Goal: Check status: Check status

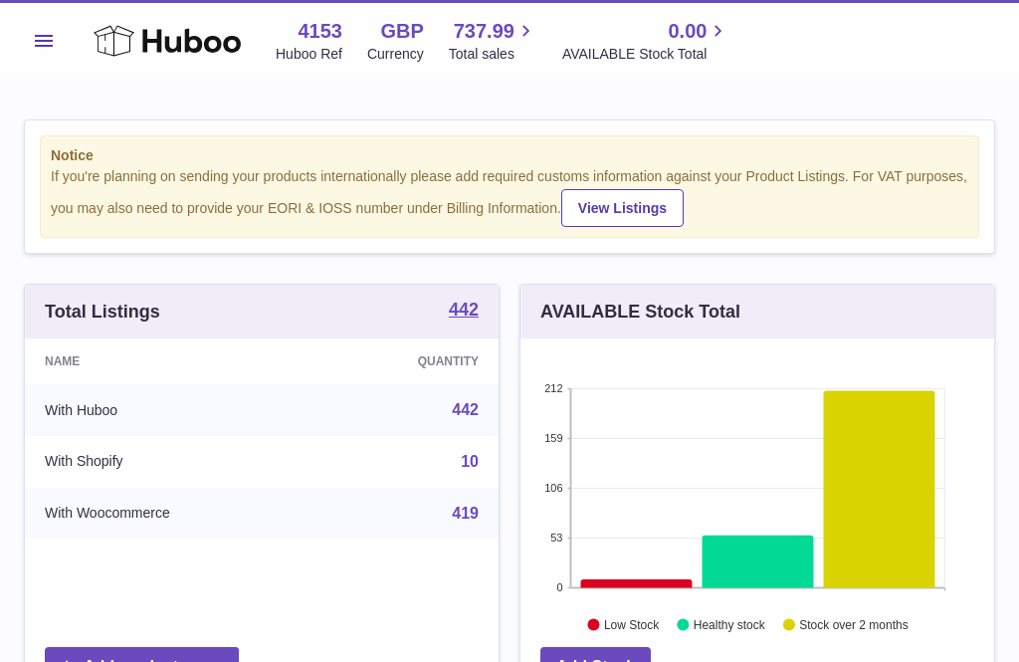
scroll to position [310, 474]
click at [53, 50] on button "Menu" at bounding box center [44, 41] width 40 height 40
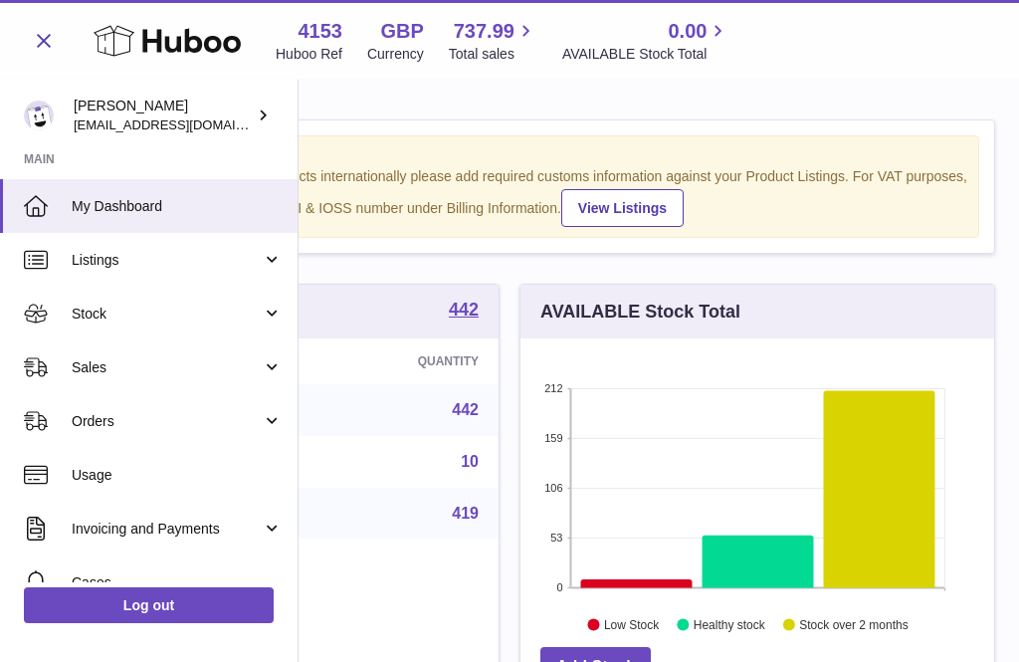
click at [100, 311] on span "Stock" at bounding box center [167, 313] width 190 height 19
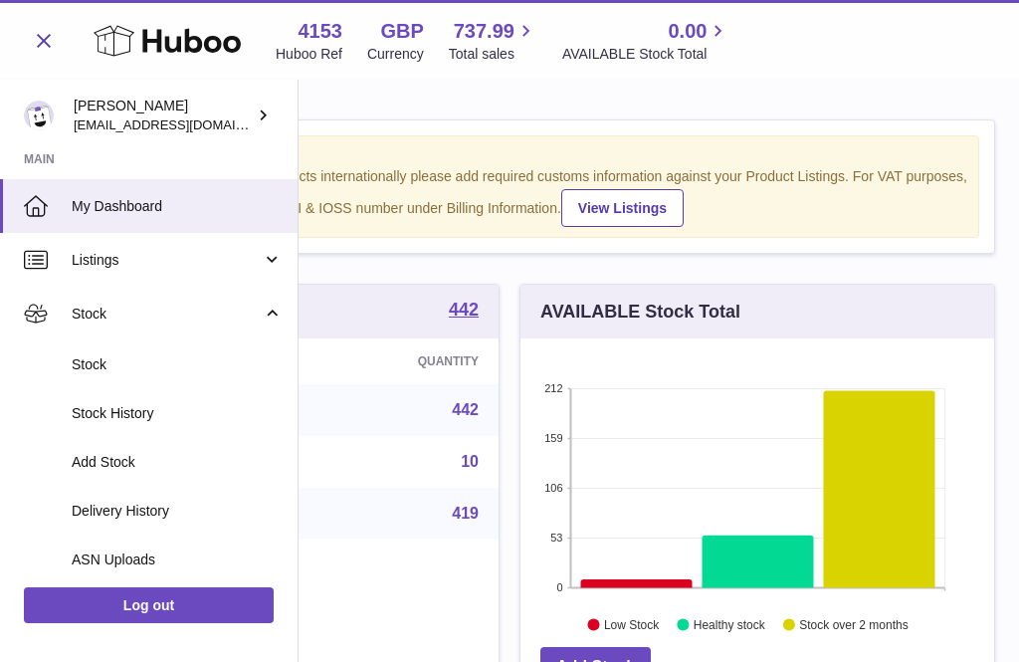
click at [118, 413] on span "Stock History" at bounding box center [177, 413] width 211 height 19
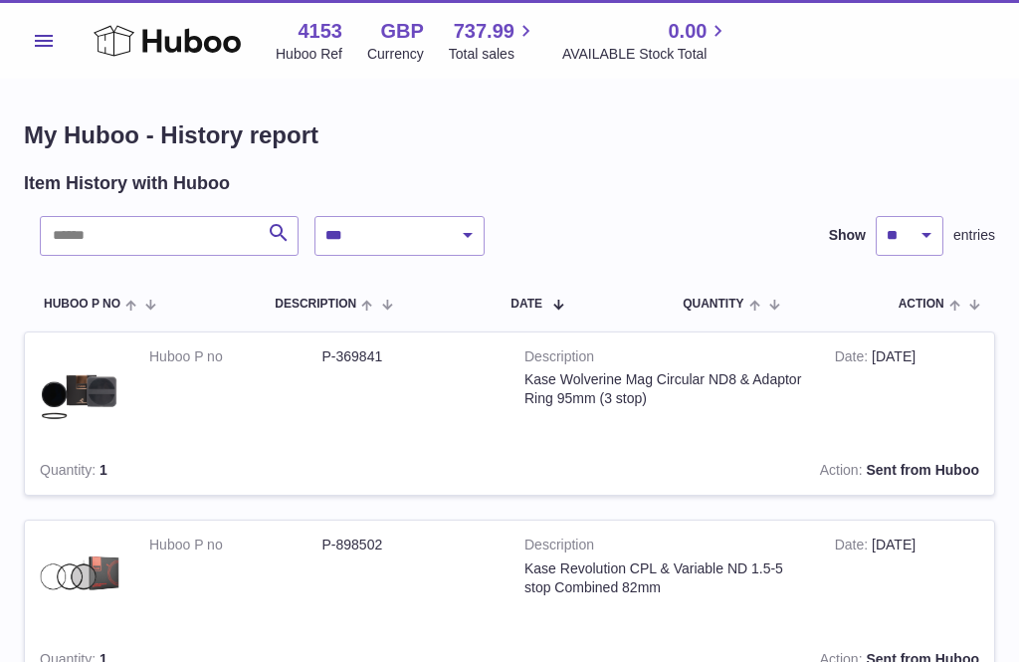
click at [46, 35] on span "Menu" at bounding box center [44, 41] width 18 height 12
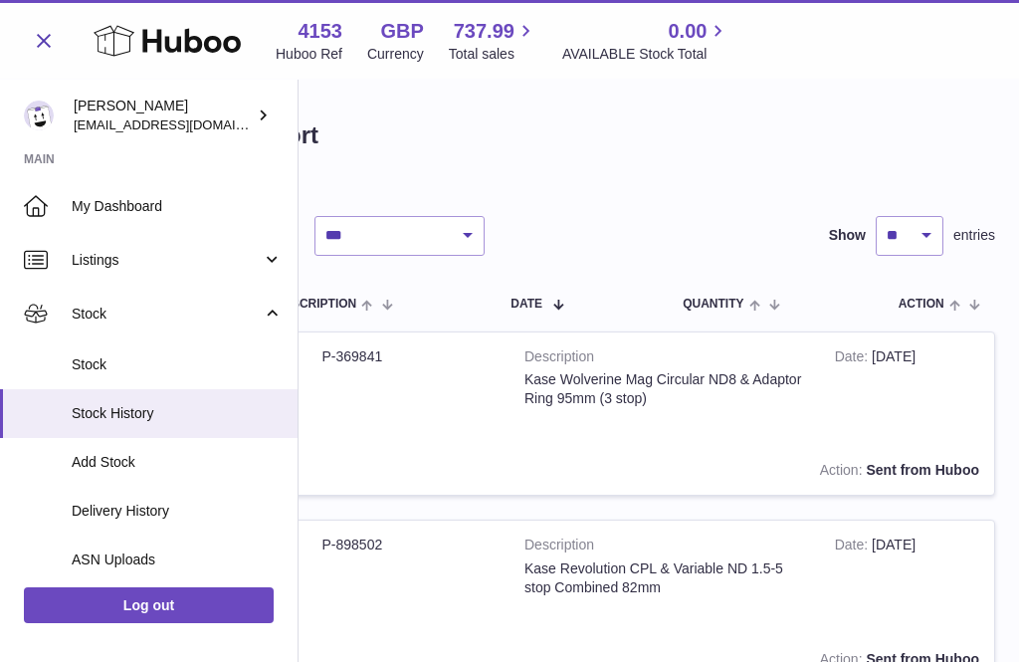
click at [134, 512] on span "Delivery History" at bounding box center [177, 510] width 211 height 19
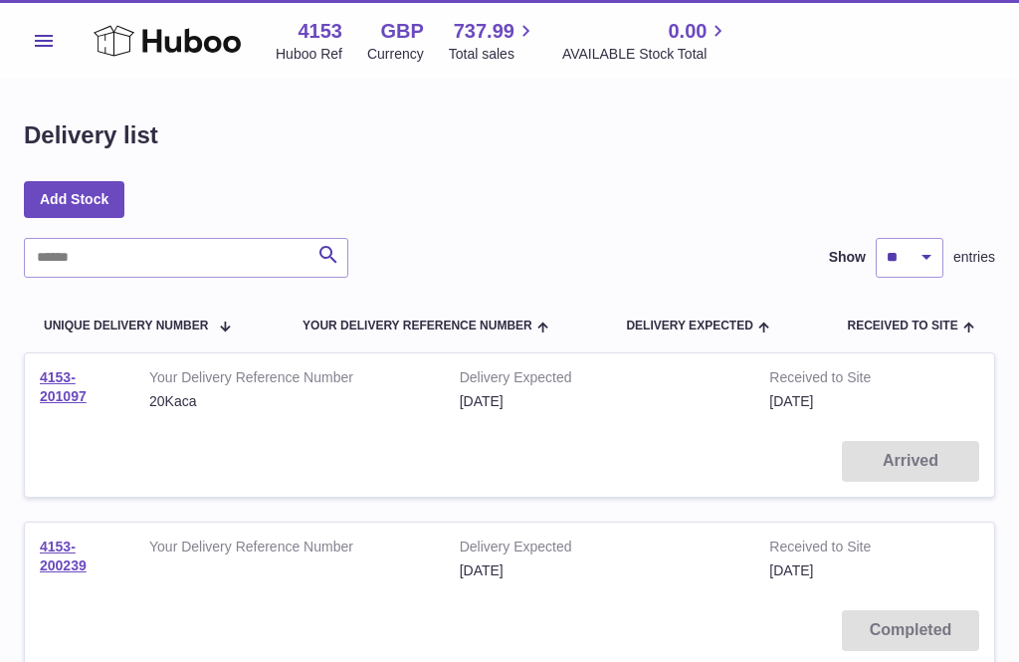
click at [61, 386] on link "4153-201097" at bounding box center [63, 386] width 47 height 35
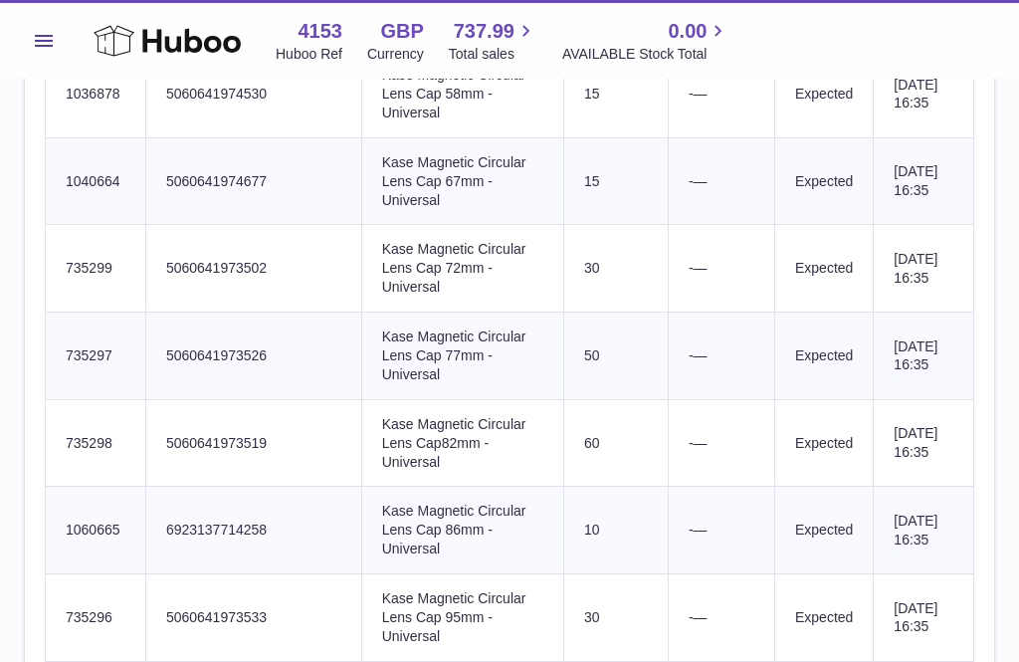
scroll to position [2720, 0]
